Goal: Obtain resource: Download file/media

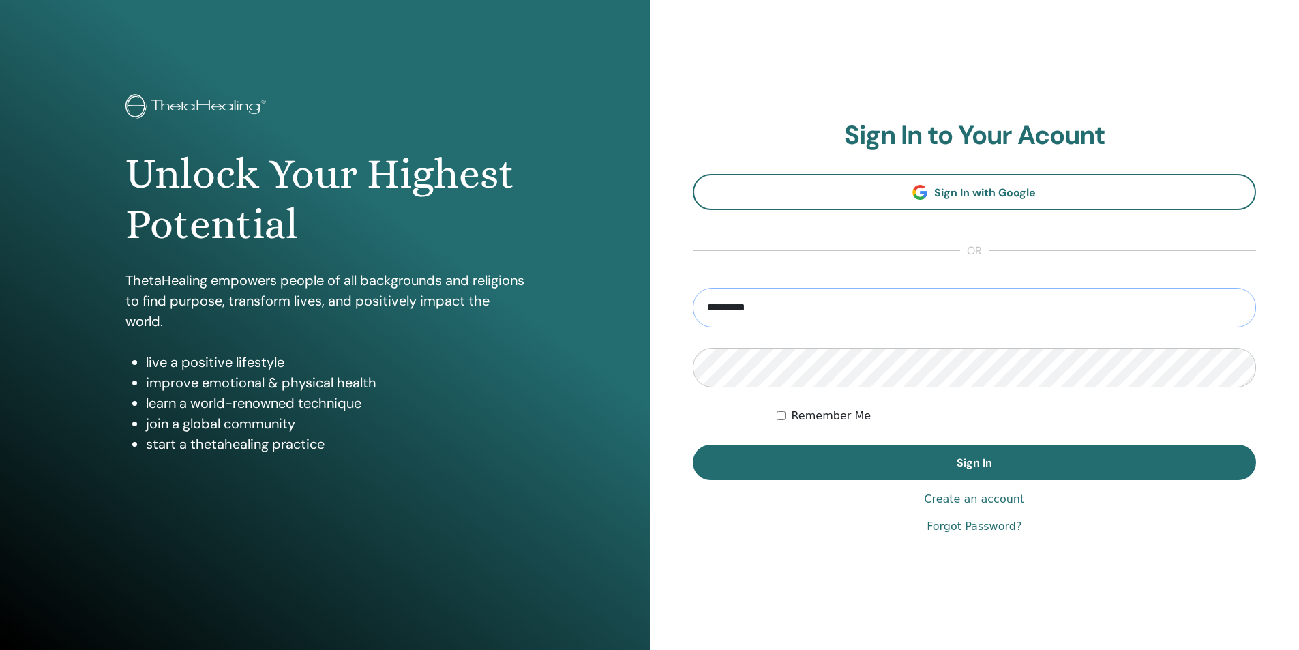
type input "**********"
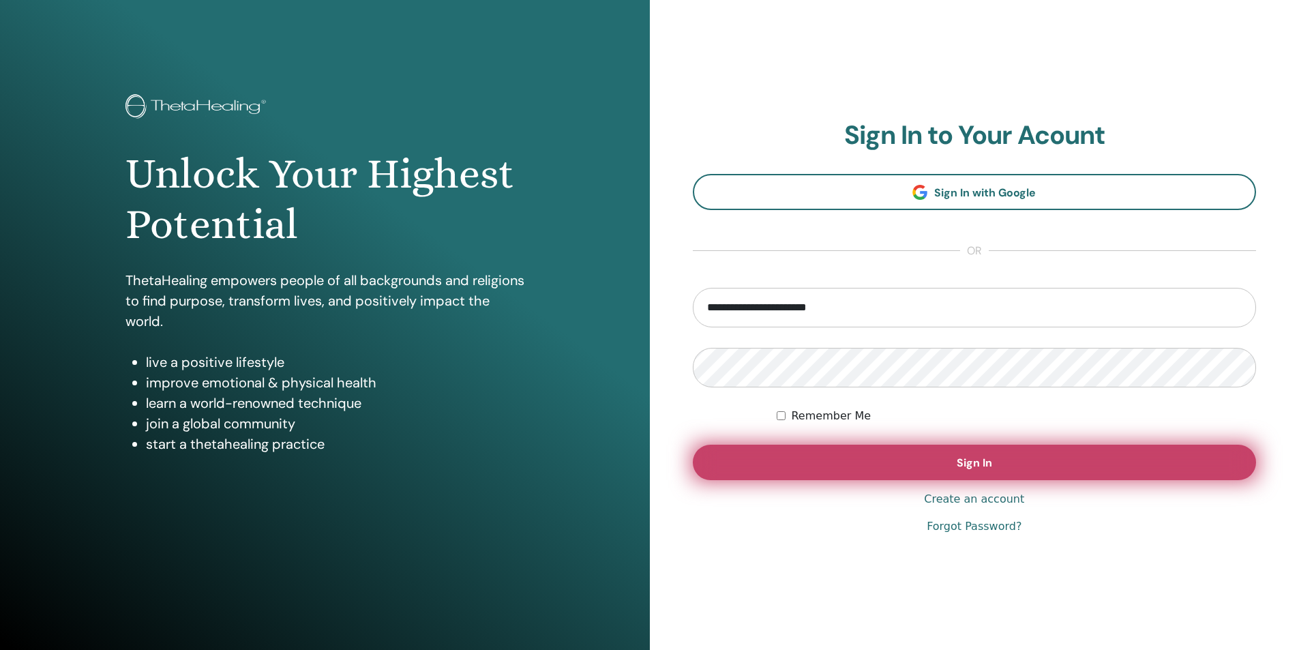
click at [895, 452] on button "Sign In" at bounding box center [975, 462] width 564 height 35
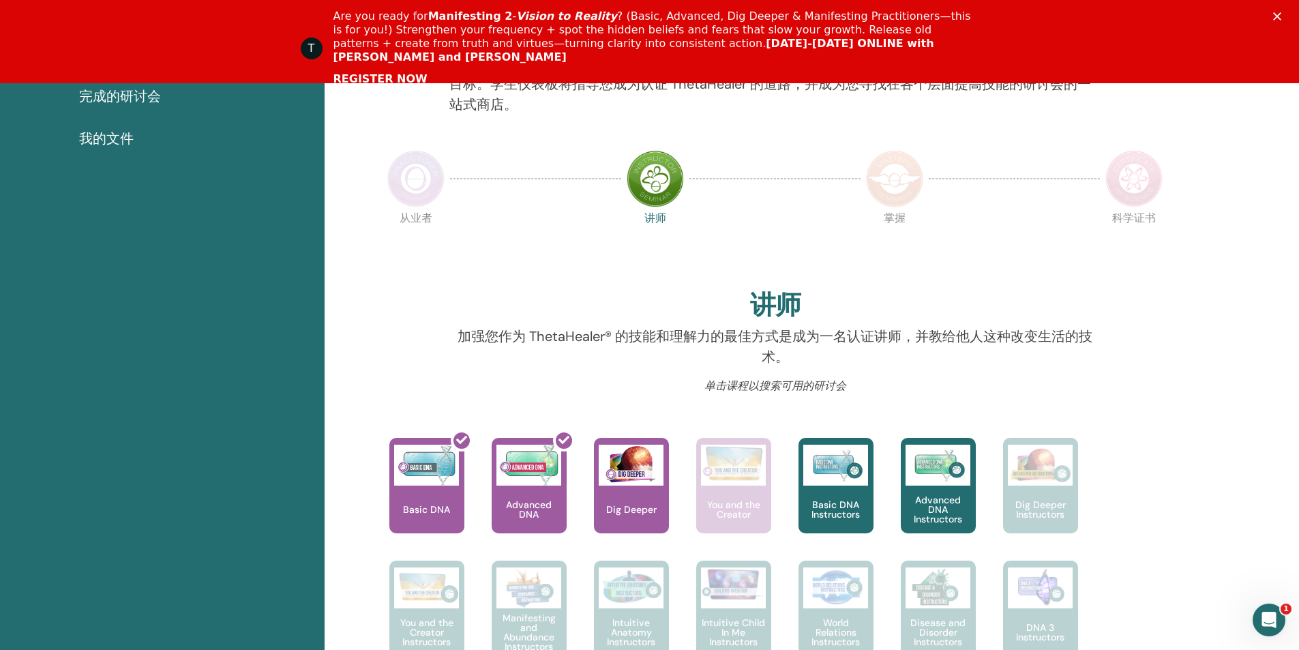
scroll to position [309, 0]
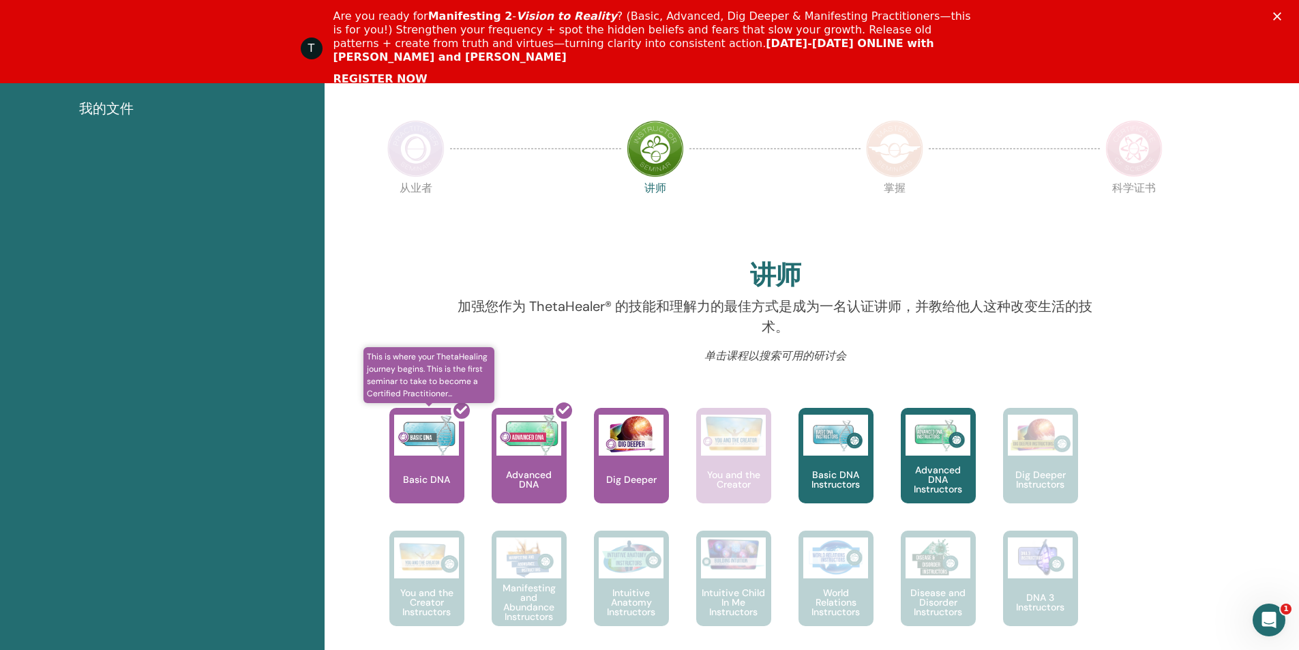
click at [441, 449] on div at bounding box center [435, 461] width 75 height 123
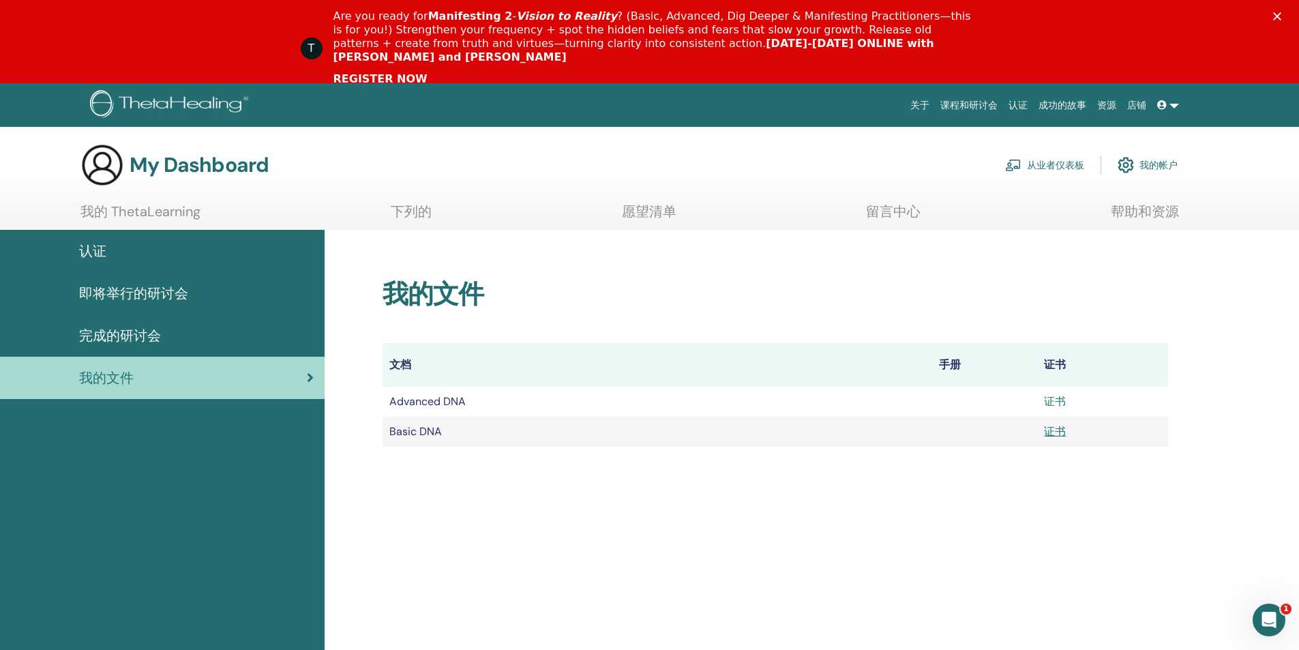
click at [1054, 402] on link "证书" at bounding box center [1055, 401] width 22 height 14
click at [518, 404] on td "Advanced DNA" at bounding box center [658, 402] width 550 height 30
click at [477, 432] on td "Basic DNA" at bounding box center [658, 432] width 550 height 30
click at [1054, 431] on link "证书" at bounding box center [1055, 431] width 22 height 14
